Goal: Information Seeking & Learning: Learn about a topic

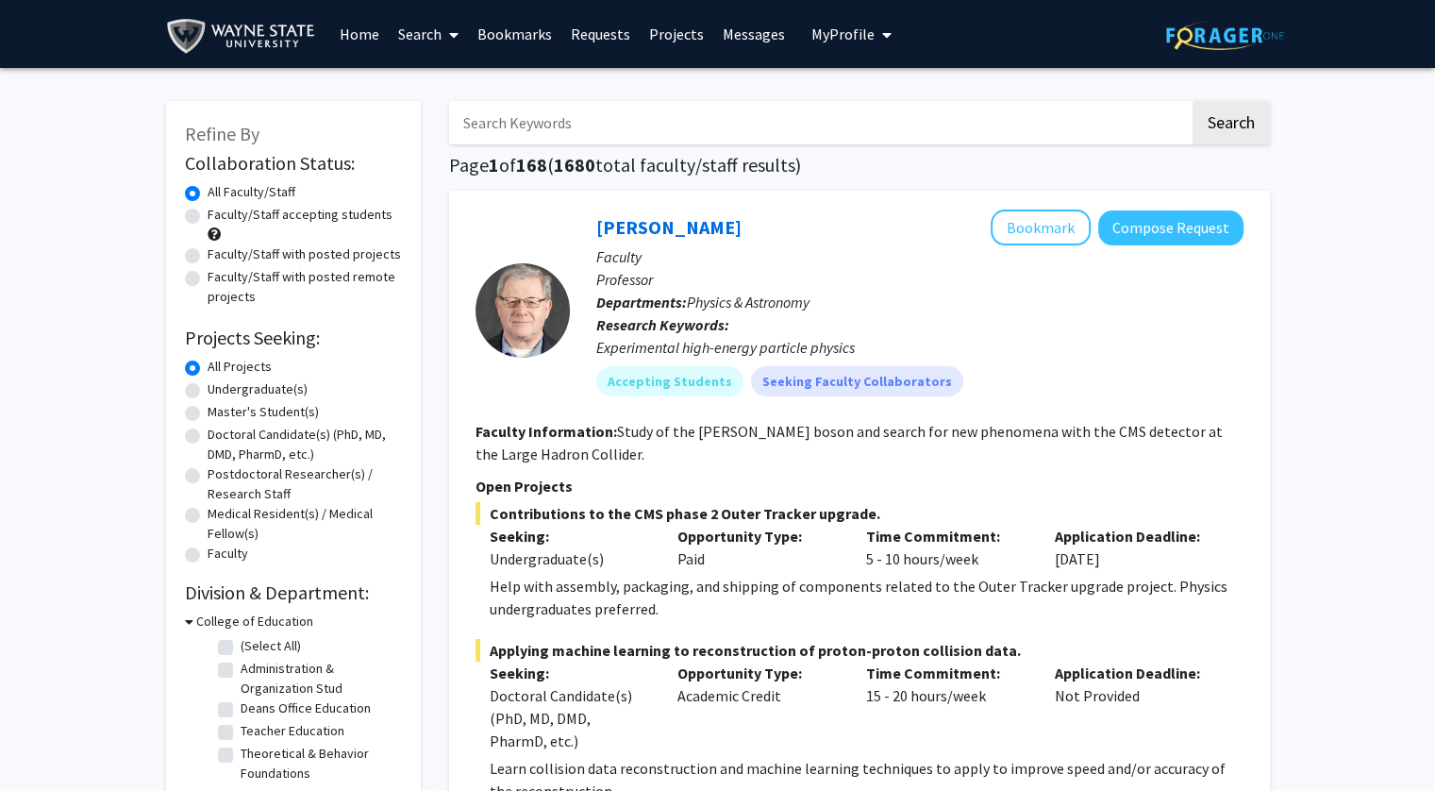
click at [246, 389] on label "Undergraduate(s)" at bounding box center [258, 389] width 100 height 20
click at [220, 389] on input "Undergraduate(s)" at bounding box center [214, 385] width 12 height 12
radio input "true"
click at [252, 216] on label "Faculty/Staff accepting students" at bounding box center [300, 215] width 185 height 20
click at [220, 216] on input "Faculty/Staff accepting students" at bounding box center [214, 211] width 12 height 12
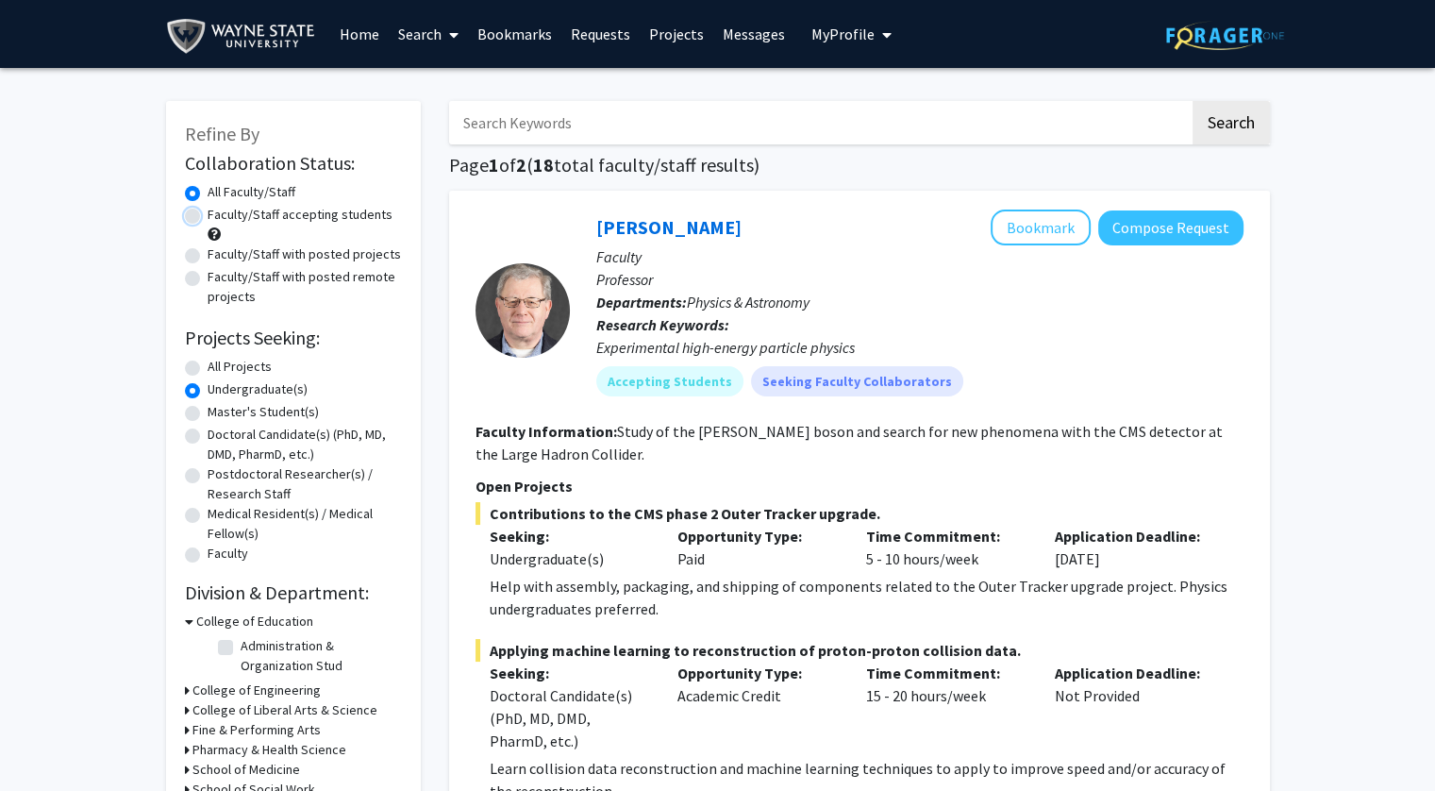
radio input "true"
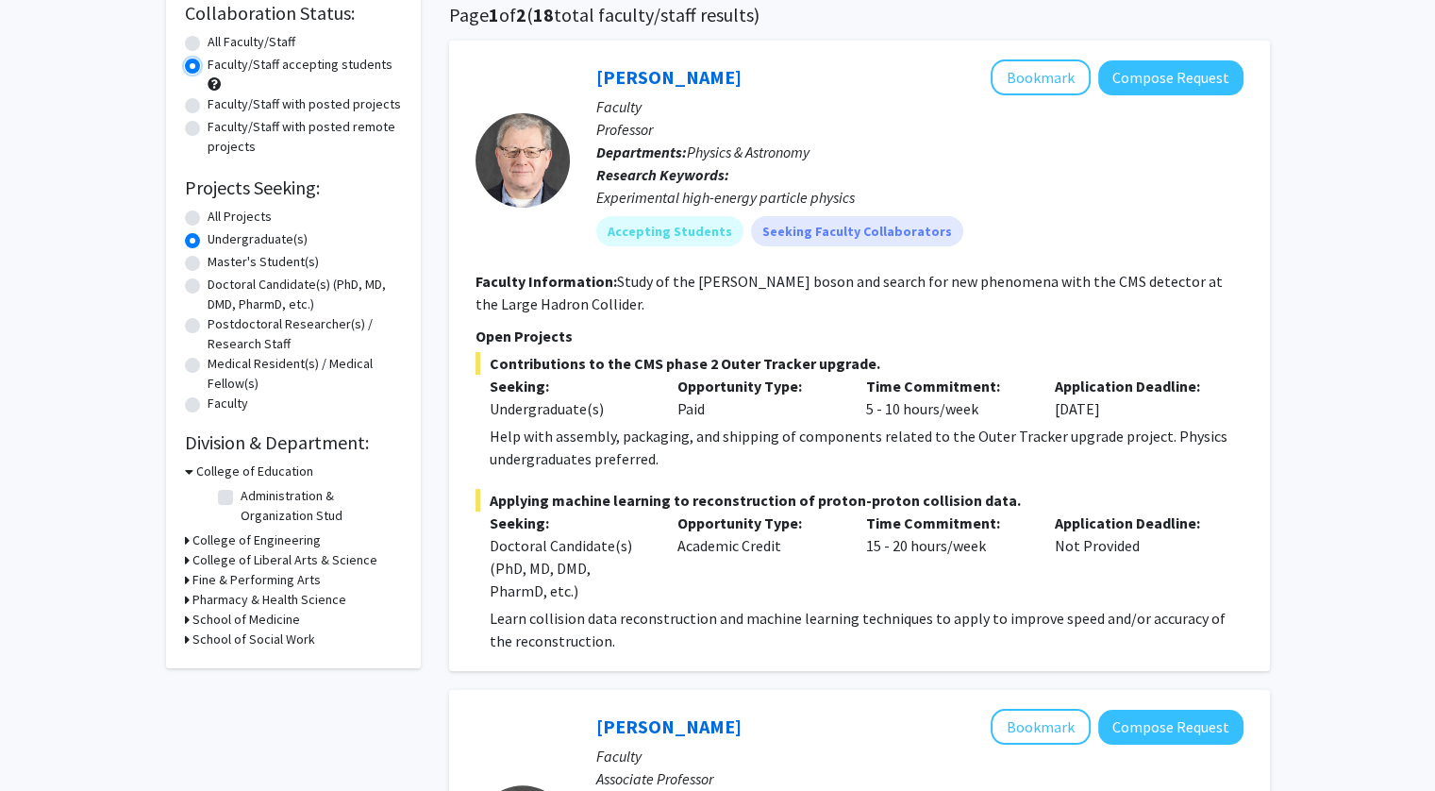
scroll to position [151, 0]
click at [189, 615] on div "School of Medicine" at bounding box center [293, 619] width 217 height 20
click at [185, 622] on icon at bounding box center [187, 619] width 5 height 20
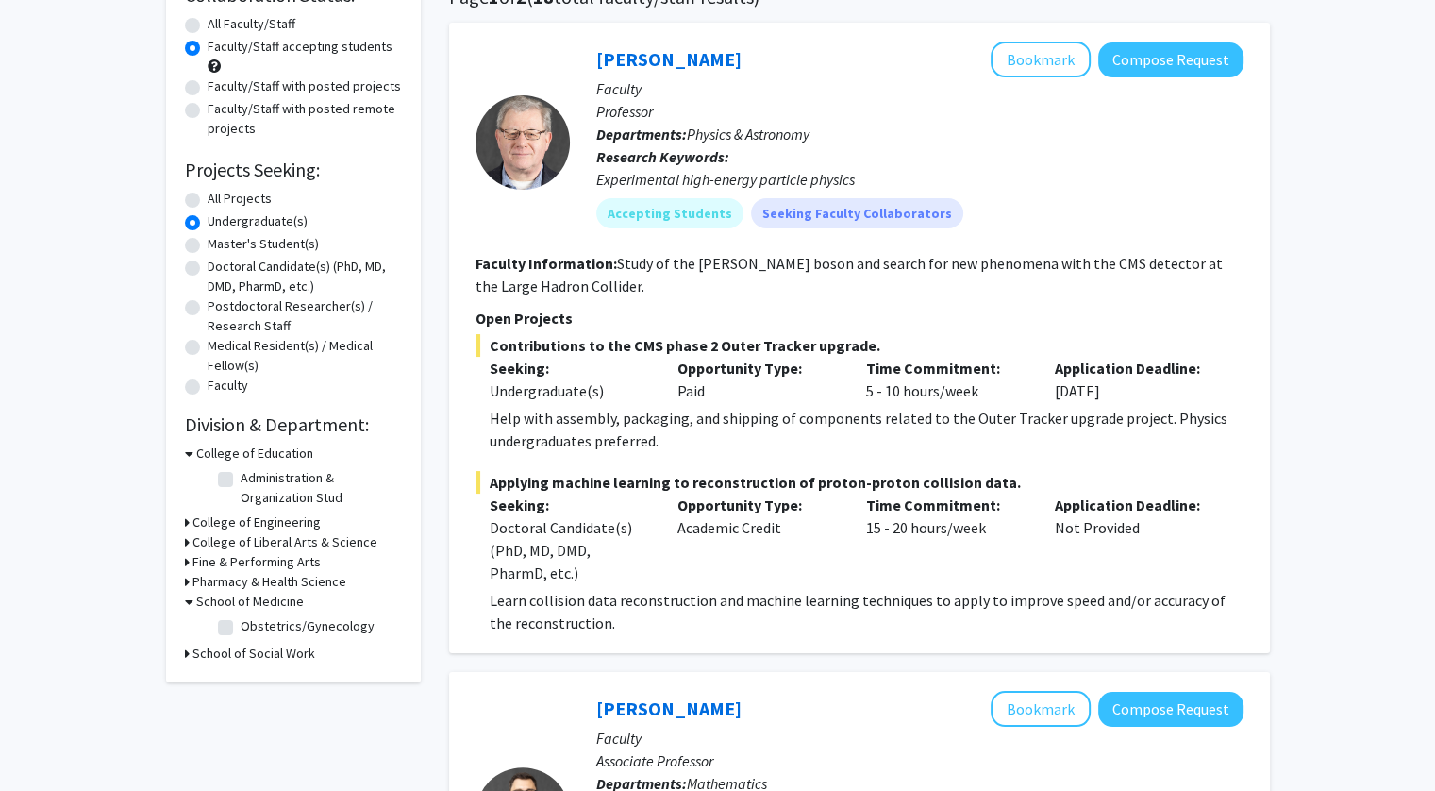
click at [241, 631] on label "Obstetrics/Gynecology" at bounding box center [308, 626] width 134 height 20
click at [241, 628] on input "Obstetrics/Gynecology" at bounding box center [247, 622] width 12 height 12
checkbox input "true"
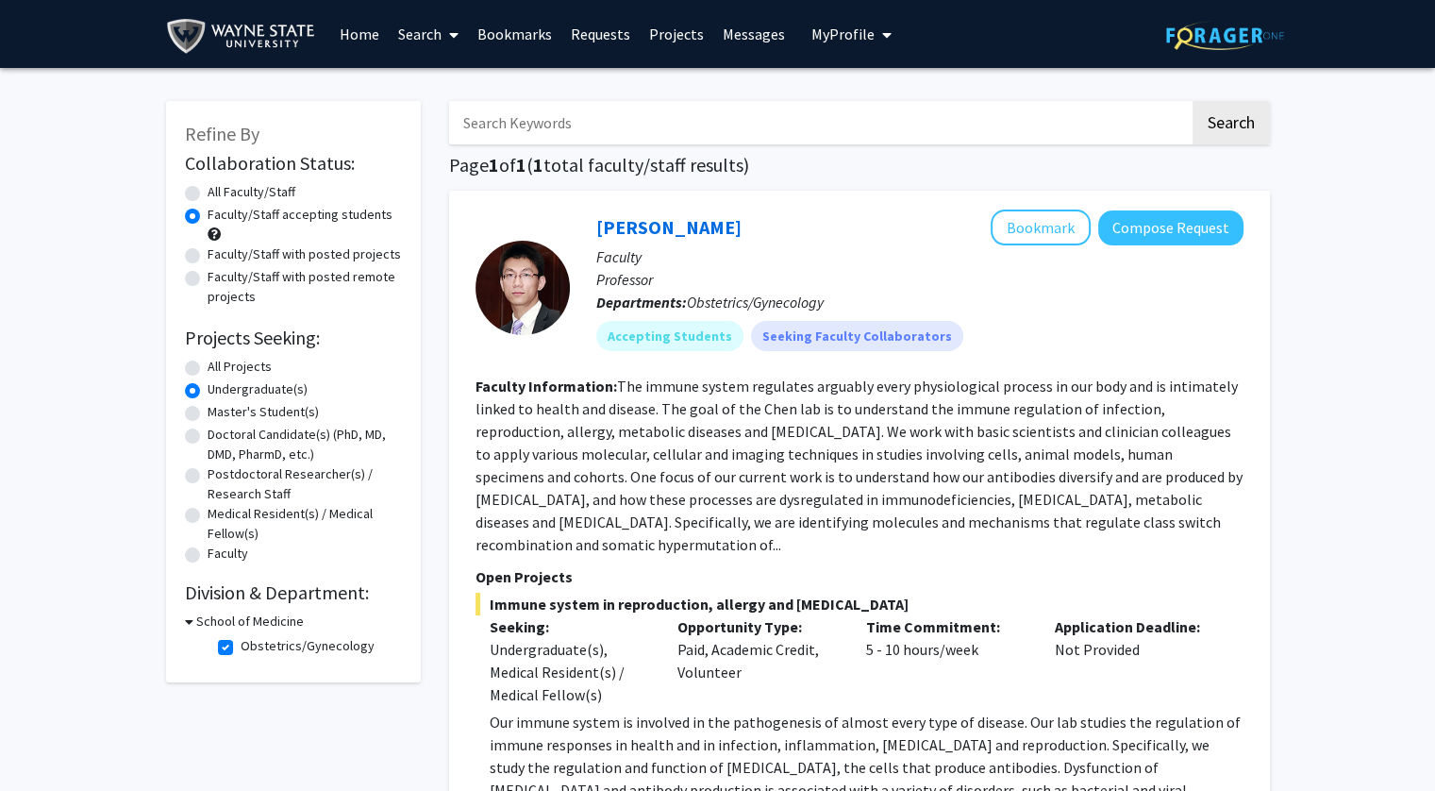
click at [241, 647] on label "Obstetrics/Gynecology" at bounding box center [308, 646] width 134 height 20
click at [241, 647] on input "Obstetrics/Gynecology" at bounding box center [247, 642] width 12 height 12
checkbox input "false"
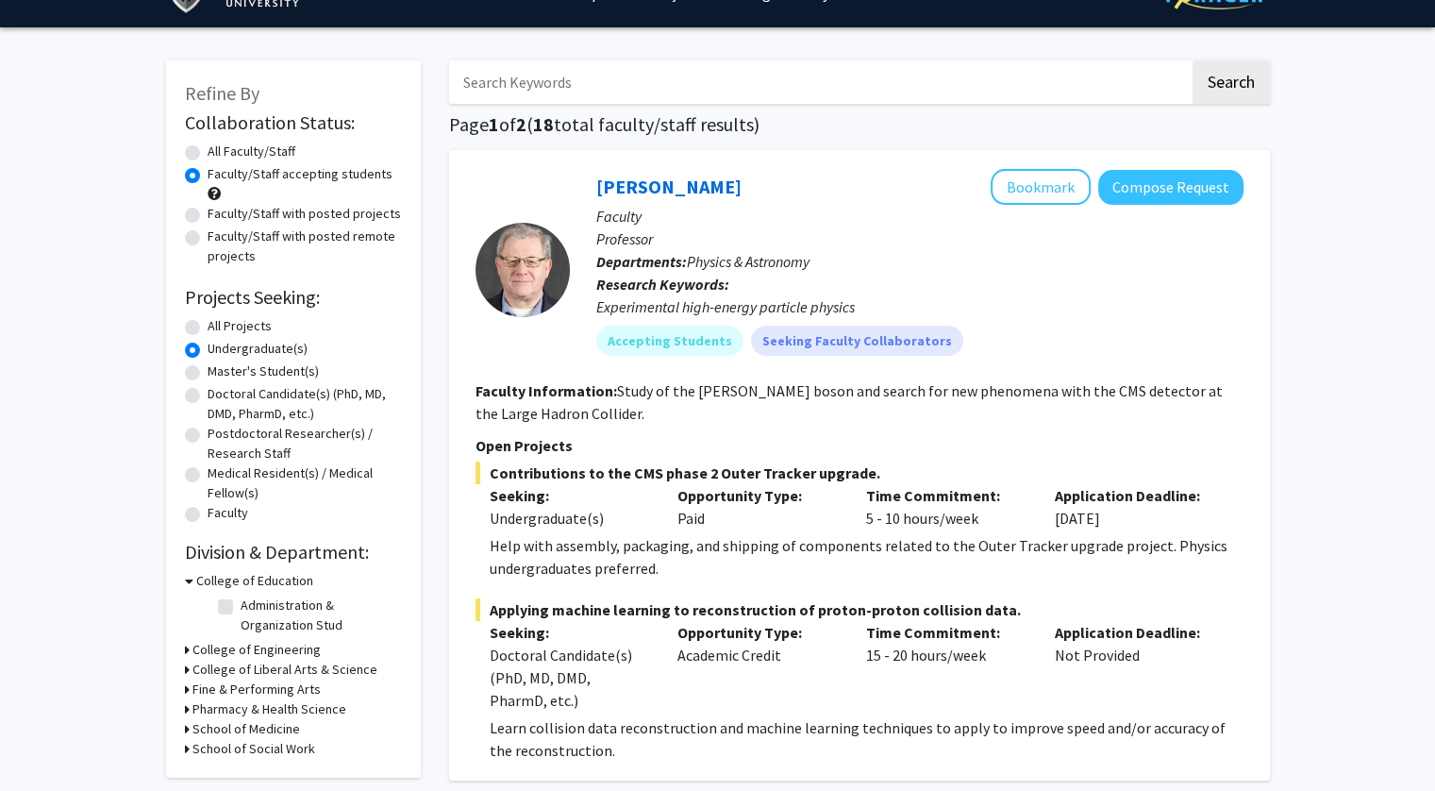
scroll to position [43, 0]
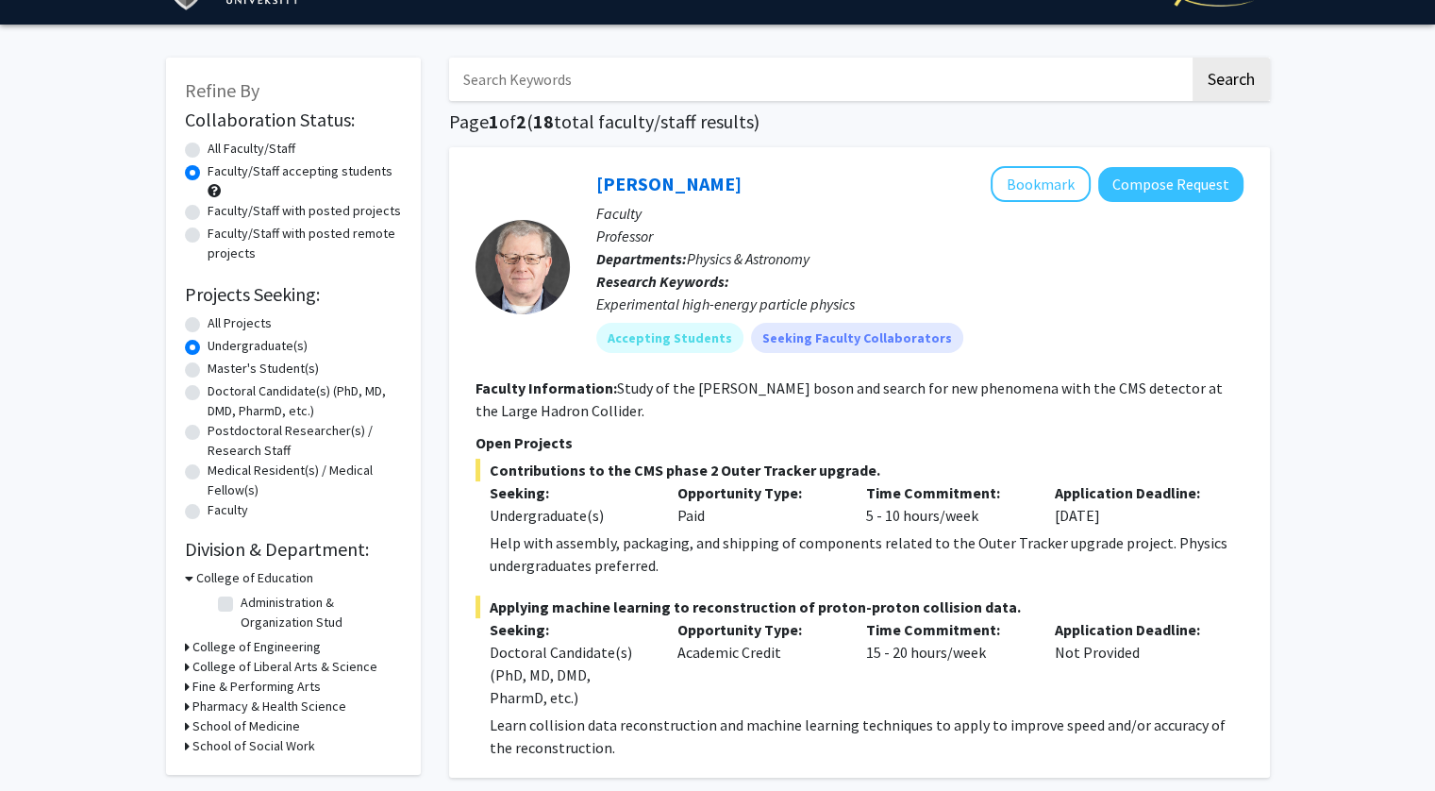
click at [192, 659] on h3 "College of Liberal Arts & Science" at bounding box center [284, 667] width 185 height 20
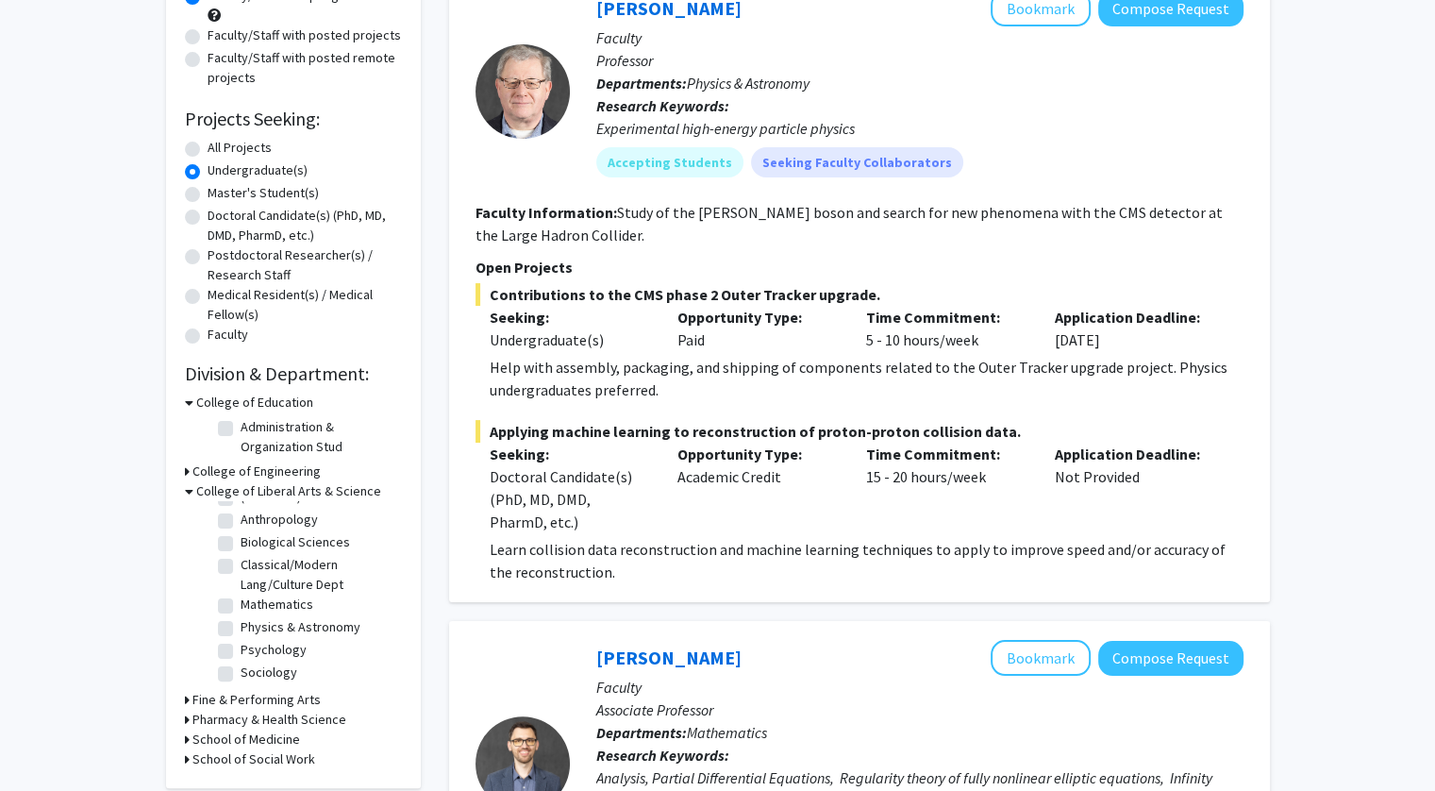
scroll to position [0, 0]
click at [241, 561] on label "Biological Sciences" at bounding box center [295, 561] width 109 height 20
click at [241, 561] on input "Biological Sciences" at bounding box center [247, 557] width 12 height 12
checkbox input "true"
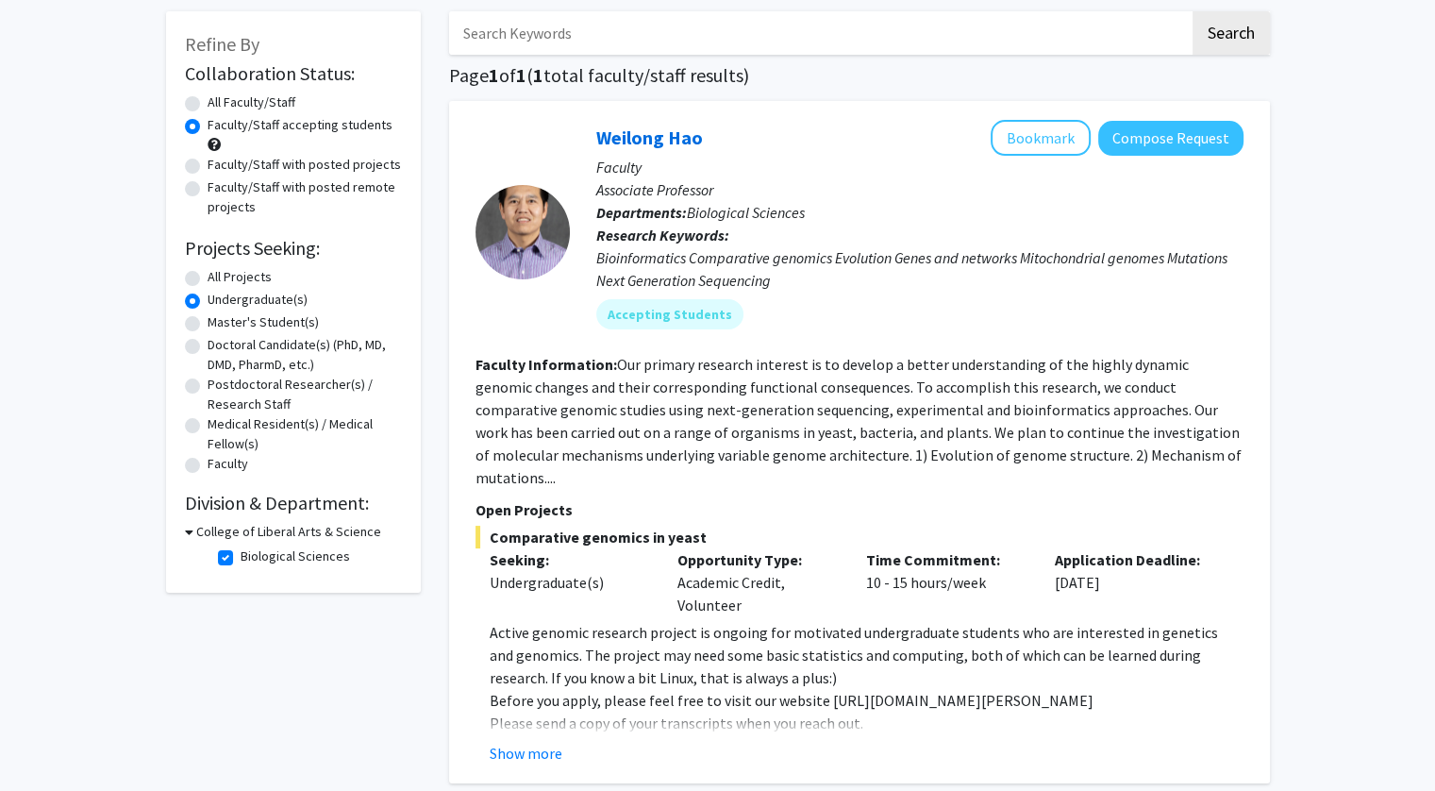
scroll to position [97, 0]
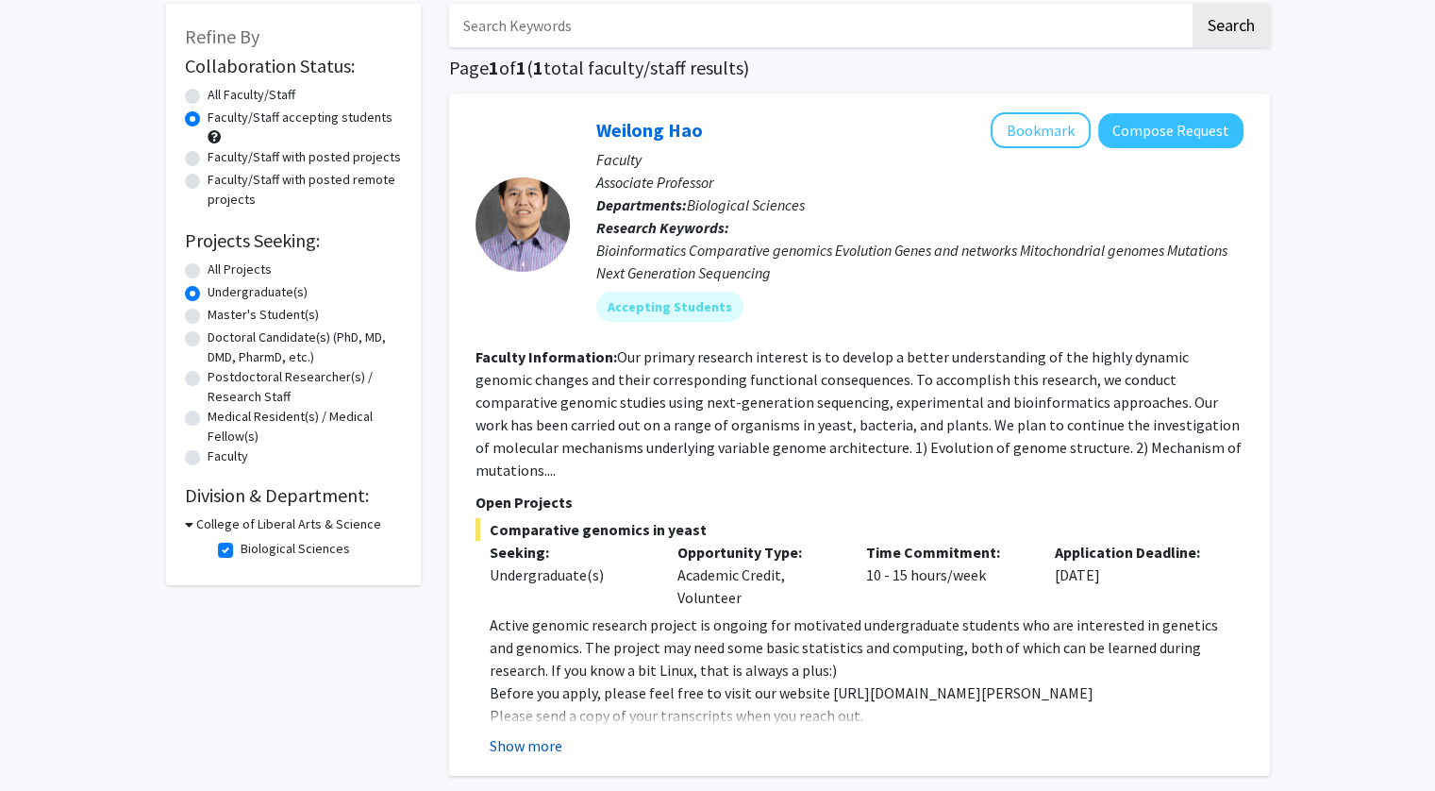
click at [530, 734] on button "Show more" at bounding box center [526, 745] width 73 height 23
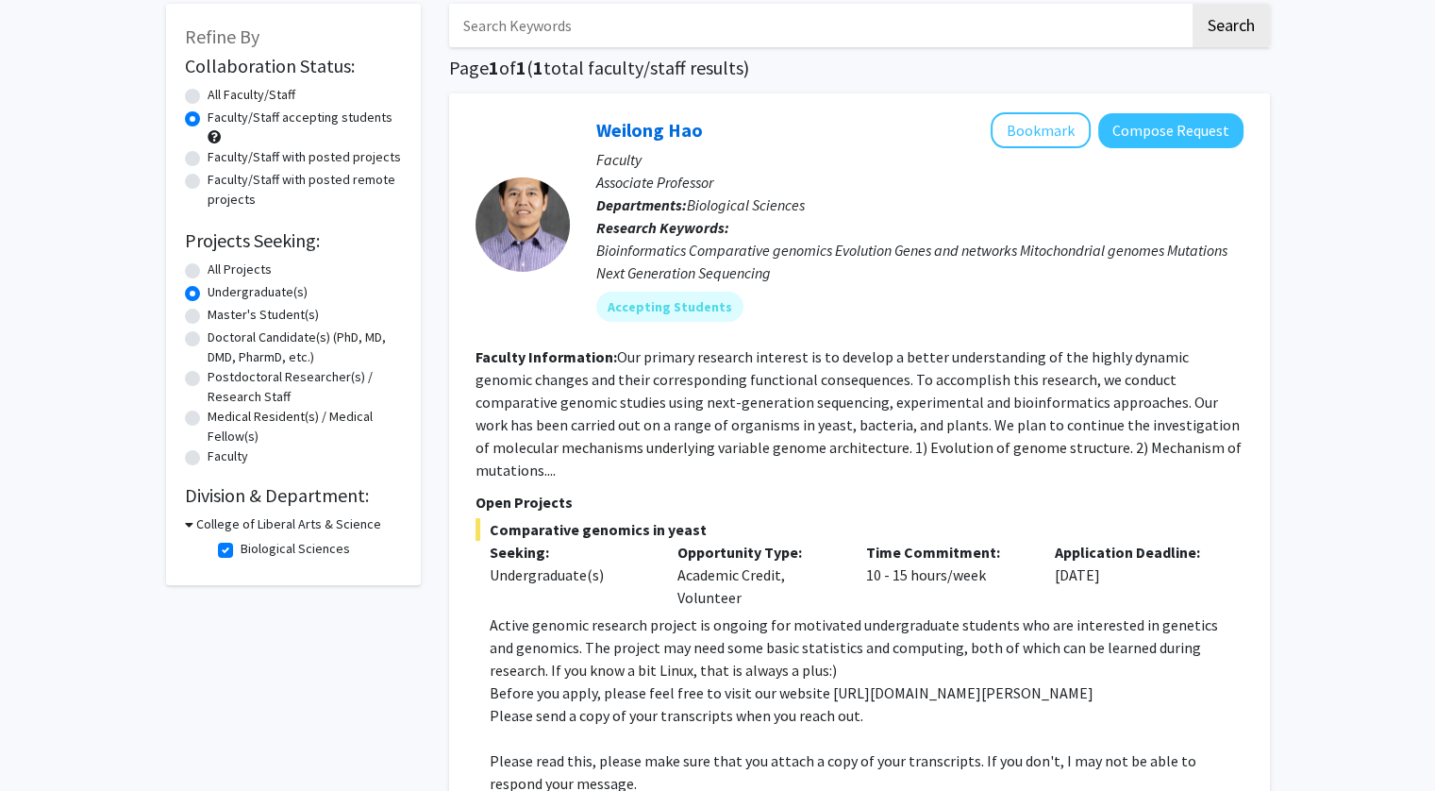
scroll to position [131, 0]
